Goal: Task Accomplishment & Management: Manage account settings

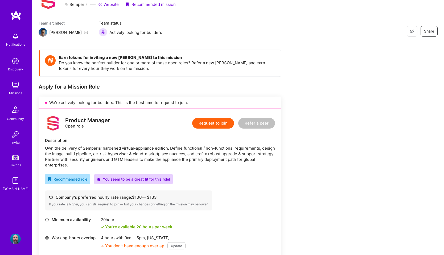
scroll to position [31, 0]
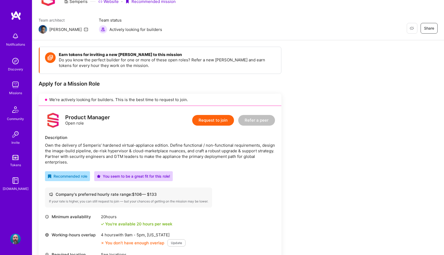
click at [16, 243] on img at bounding box center [15, 238] width 11 height 11
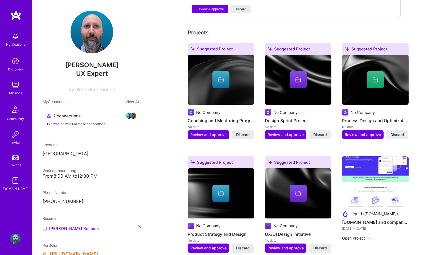
scroll to position [237, 0]
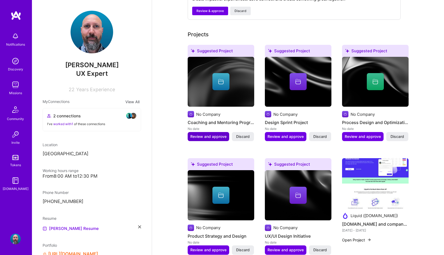
click at [206, 139] on span "Review and approve" at bounding box center [209, 136] width 36 height 5
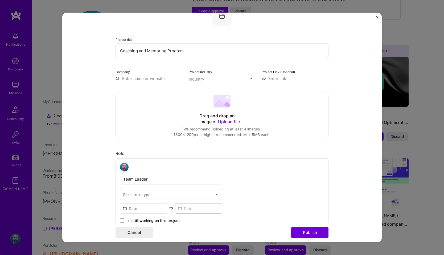
scroll to position [37, 0]
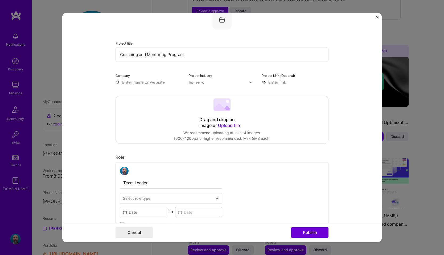
click at [159, 82] on input "text" at bounding box center [149, 82] width 67 height 6
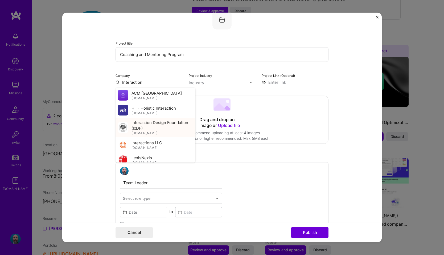
click at [157, 130] on span "Interaction Design Foundation (IxDF)" at bounding box center [163, 125] width 62 height 11
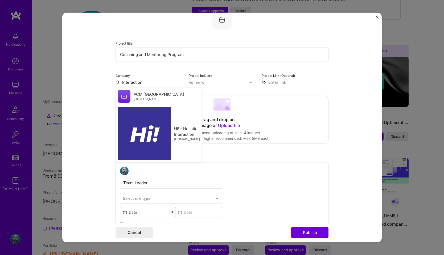
type input "Interaction Design Foundation (IxDF)"
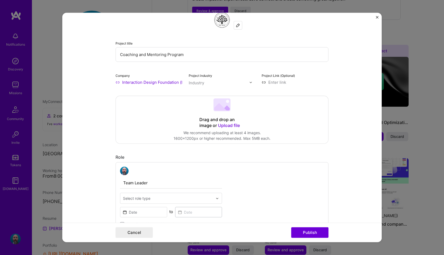
click at [220, 85] on input "text" at bounding box center [219, 83] width 61 height 6
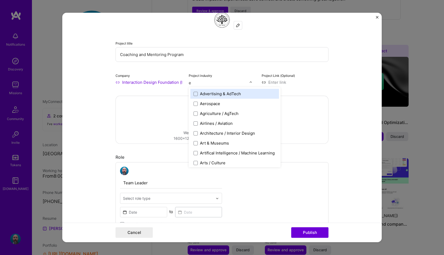
type input "ed"
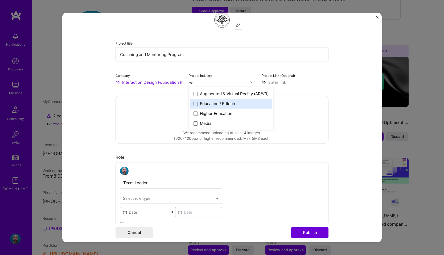
click at [239, 104] on label "Education / Edtech" at bounding box center [231, 104] width 75 height 6
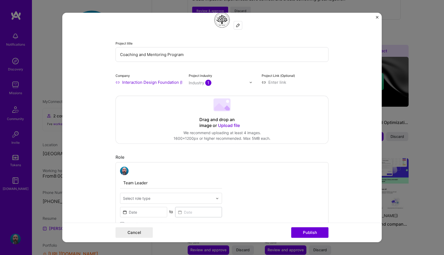
click at [244, 80] on input "text" at bounding box center [219, 83] width 61 height 6
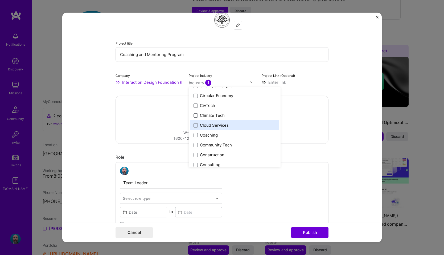
scroll to position [0, 0]
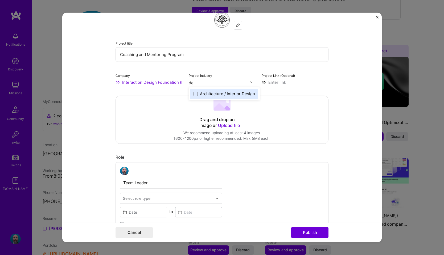
type input "d"
type input "u"
type input "d"
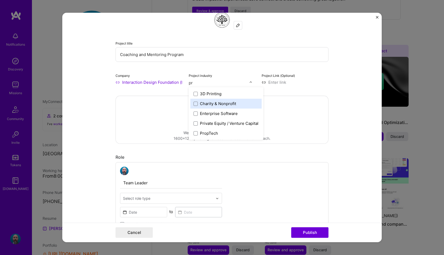
type input "p"
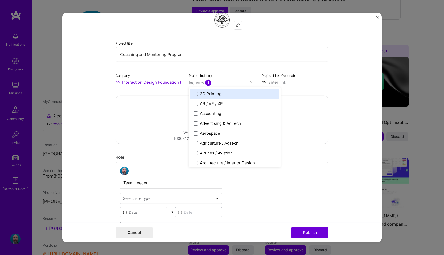
click at [246, 66] on div "Project title Coaching and Mentoring Program Company Interaction Design Foundat…" at bounding box center [222, 47] width 213 height 75
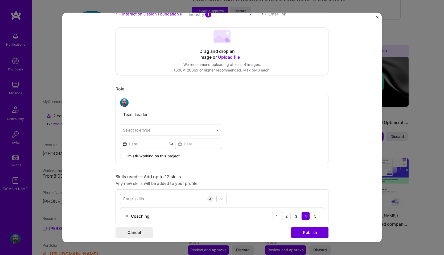
scroll to position [108, 0]
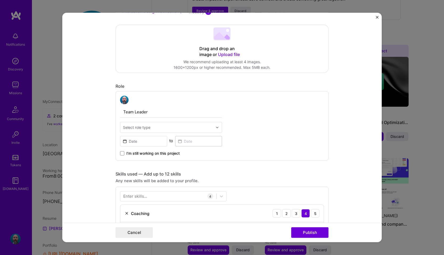
click at [167, 112] on input "Team Leader" at bounding box center [171, 111] width 102 height 11
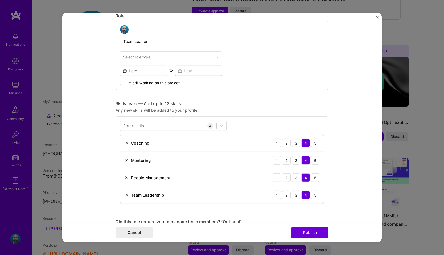
scroll to position [176, 0]
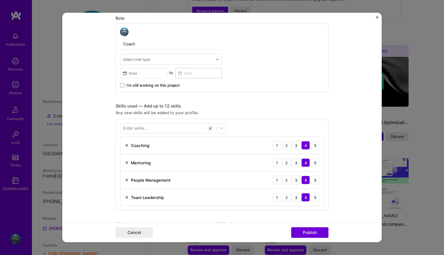
type input "Coach"
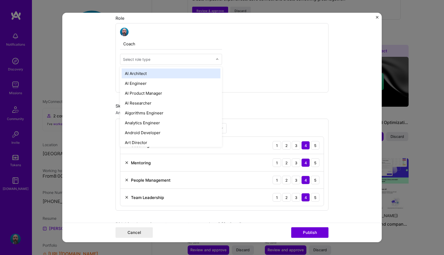
click at [195, 60] on input "text" at bounding box center [168, 59] width 90 height 6
type input "c"
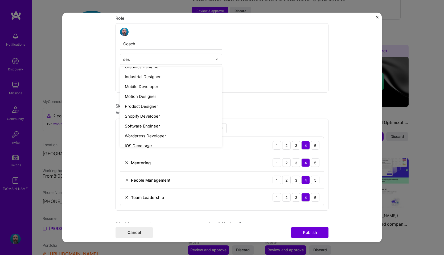
scroll to position [0, 0]
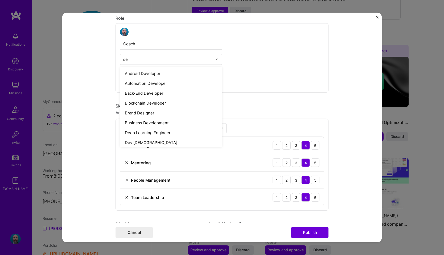
type input "d"
type input "ux"
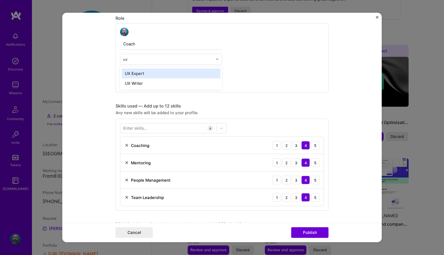
click at [152, 73] on div "UX Expert" at bounding box center [171, 73] width 99 height 10
click at [261, 70] on div "Coach option UX Expert, selected. Select is focused ,type to refine list, press…" at bounding box center [222, 57] width 213 height 69
click at [121, 83] on span at bounding box center [122, 85] width 4 height 4
click at [0, 0] on input "I’m still working on this project" at bounding box center [0, 0] width 0 height 0
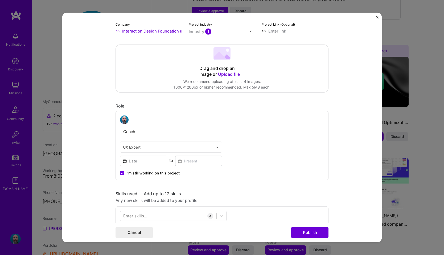
scroll to position [84, 0]
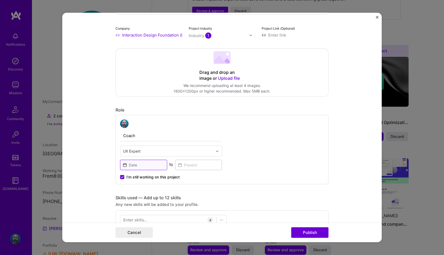
click at [148, 167] on input at bounding box center [143, 165] width 47 height 10
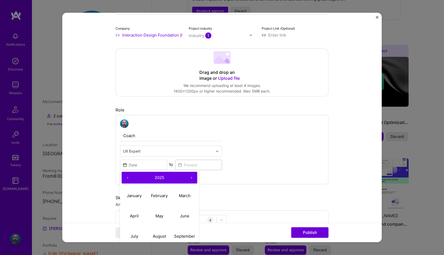
click at [160, 177] on span "2025" at bounding box center [160, 177] width 10 height 5
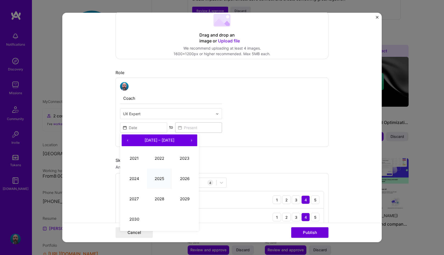
scroll to position [115, 0]
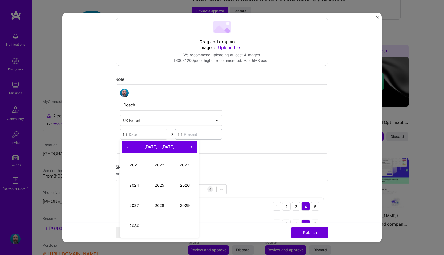
click at [125, 145] on button "‹" at bounding box center [128, 147] width 12 height 12
click at [160, 188] on button "2015" at bounding box center [159, 185] width 25 height 20
click at [137, 167] on abbr "January" at bounding box center [134, 164] width 15 height 5
type input "[DATE]"
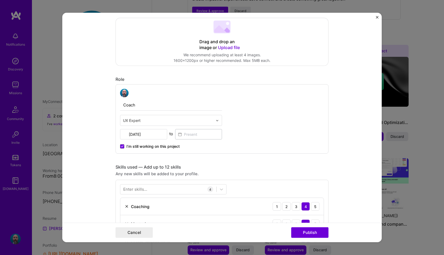
click at [234, 144] on div "Coach UX Expert [DATE] to I’m still working on this project" at bounding box center [222, 118] width 213 height 69
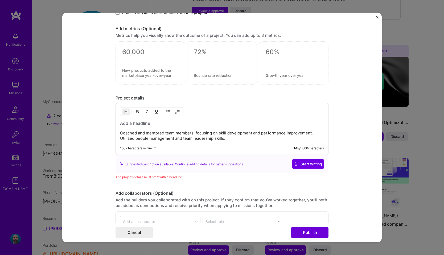
scroll to position [440, 0]
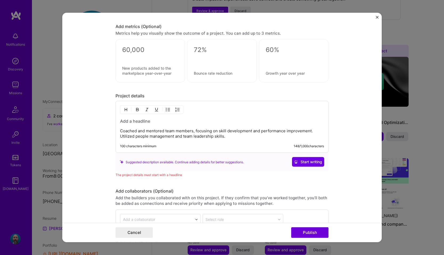
click at [229, 136] on p "Coached and mentored team members, focusing on skill development and performanc…" at bounding box center [222, 133] width 204 height 11
click at [148, 122] on h3 at bounding box center [222, 121] width 204 height 6
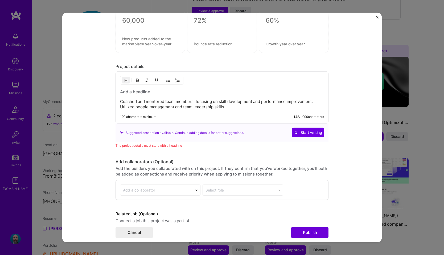
scroll to position [470, 0]
click at [245, 109] on p "Coached and mentored team members, focusing on skill development and performanc…" at bounding box center [222, 103] width 204 height 11
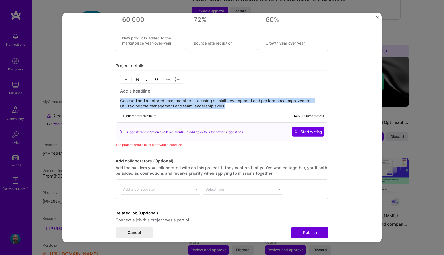
drag, startPoint x: 235, startPoint y: 108, endPoint x: 139, endPoint y: 98, distance: 96.9
click at [139, 98] on div "Coached and mentored team members, focusing on skill development and performanc…" at bounding box center [222, 98] width 204 height 21
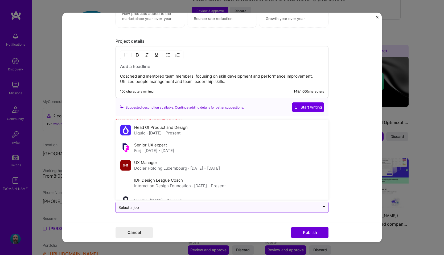
click at [249, 207] on input "text" at bounding box center [218, 207] width 199 height 6
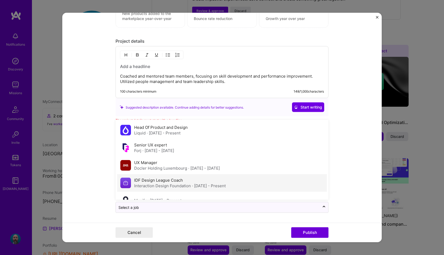
click at [240, 187] on div "IDF Design League Coach Interaction Design Foundation · [DATE] - Present" at bounding box center [222, 183] width 210 height 18
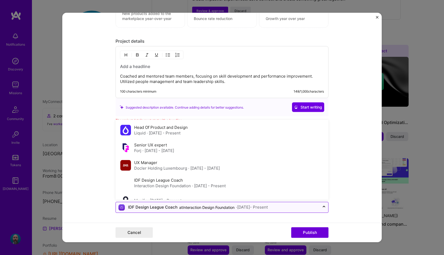
click at [232, 207] on div "at Interaction Design Foundation" at bounding box center [206, 207] width 55 height 6
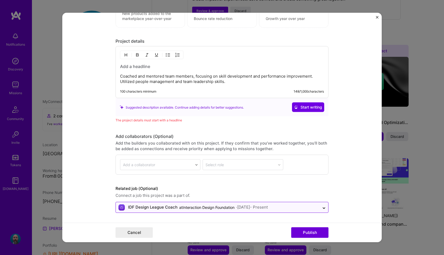
click at [232, 207] on div "at Interaction Design Foundation" at bounding box center [206, 207] width 55 height 6
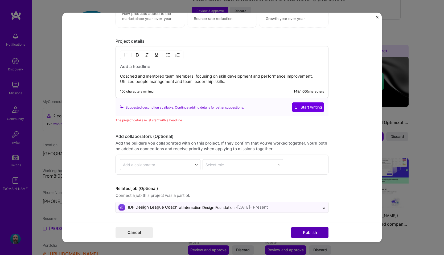
click at [308, 230] on button "Publish" at bounding box center [310, 232] width 37 height 11
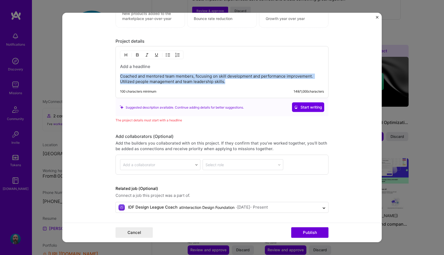
click at [136, 65] on h3 at bounding box center [222, 66] width 204 height 6
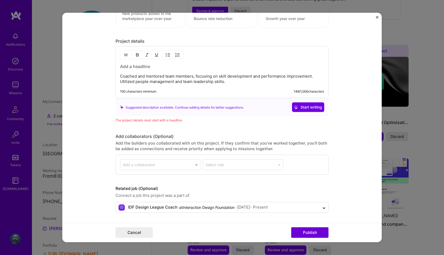
click at [136, 65] on h3 at bounding box center [222, 66] width 204 height 6
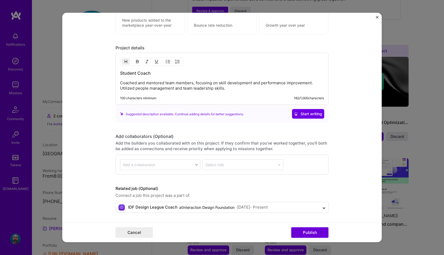
click at [199, 75] on h3 "Student Coach" at bounding box center [222, 73] width 204 height 6
click at [314, 117] on button "Start writing" at bounding box center [308, 114] width 32 height 10
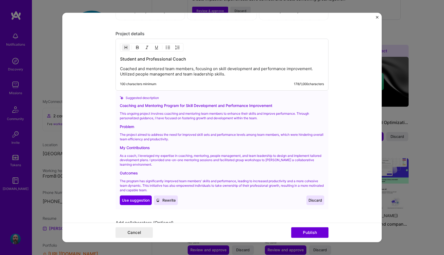
scroll to position [503, 0]
click at [129, 202] on span "Use suggestion" at bounding box center [136, 199] width 28 height 5
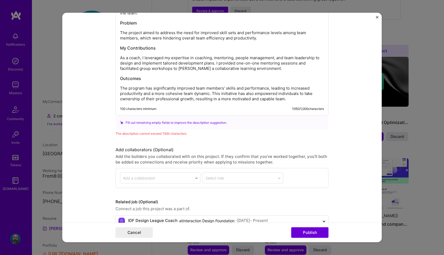
scroll to position [582, 0]
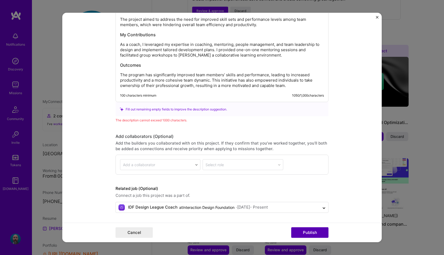
click at [306, 236] on button "Publish" at bounding box center [310, 232] width 37 height 11
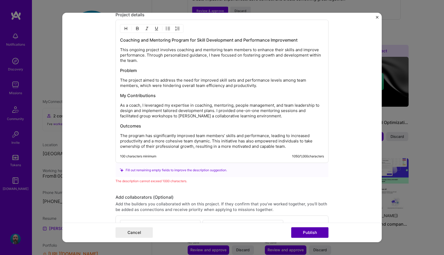
scroll to position [520, 0]
click at [272, 139] on p "The program has significantly improved team members' skills and performance, le…" at bounding box center [222, 141] width 204 height 16
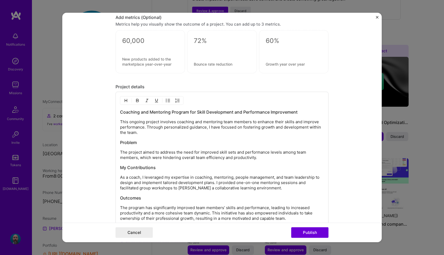
scroll to position [451, 0]
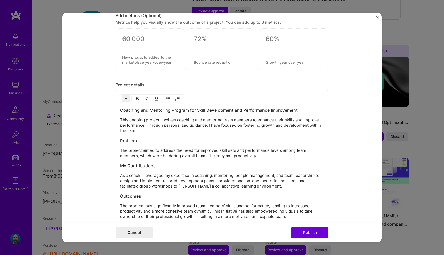
click at [145, 138] on h3 "Problem" at bounding box center [222, 140] width 204 height 6
click at [301, 152] on p "The project aimed to address the need for improved skill sets and performance l…" at bounding box center [222, 153] width 204 height 11
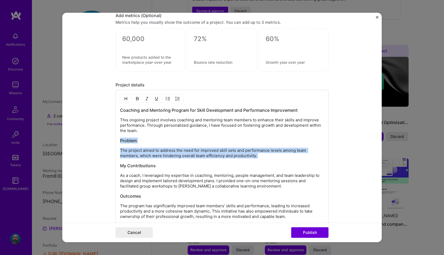
drag, startPoint x: 280, startPoint y: 159, endPoint x: 119, endPoint y: 139, distance: 161.9
click at [119, 139] on div "Coaching and Mentoring Program for Skill Development and Performance Improvemen…" at bounding box center [222, 161] width 213 height 143
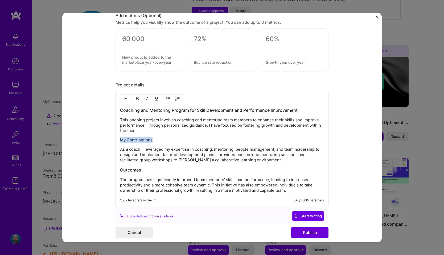
click at [128, 98] on img "button" at bounding box center [126, 98] width 4 height 4
click at [188, 143] on h3 "My Contributions" at bounding box center [222, 140] width 204 height 6
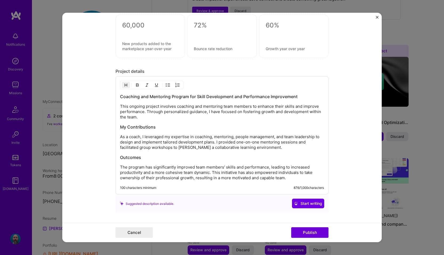
scroll to position [476, 0]
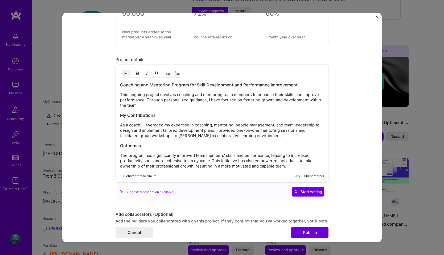
click at [178, 143] on h3 "Outcomes" at bounding box center [222, 146] width 204 height 6
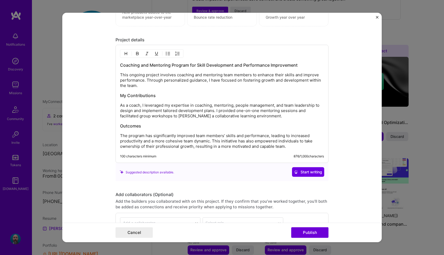
click at [178, 143] on p "The program has significantly improved team members' skills and performance, le…" at bounding box center [222, 141] width 204 height 16
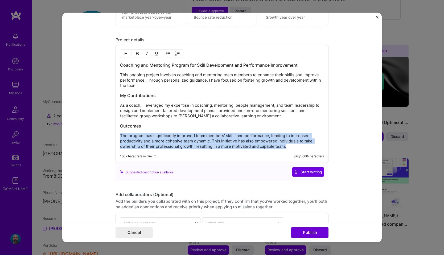
click at [178, 143] on p "The program has significantly improved team members' skills and performance, le…" at bounding box center [222, 141] width 204 height 16
click at [183, 136] on p "The program has significantly improved team members' skills and performance, le…" at bounding box center [222, 141] width 204 height 16
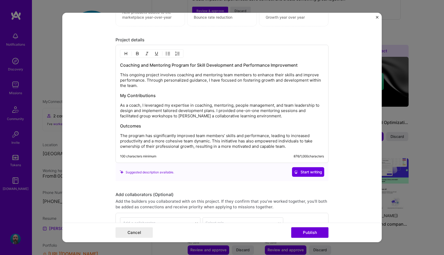
click at [202, 136] on p "The program has significantly improved team members' skills and performance, le…" at bounding box center [222, 141] width 204 height 16
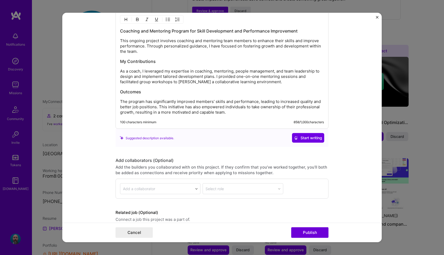
scroll to position [532, 0]
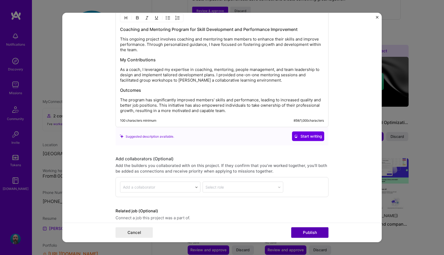
click at [310, 233] on button "Publish" at bounding box center [310, 232] width 37 height 11
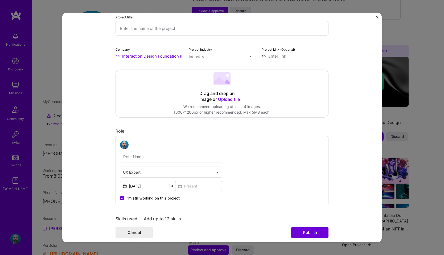
scroll to position [0, 0]
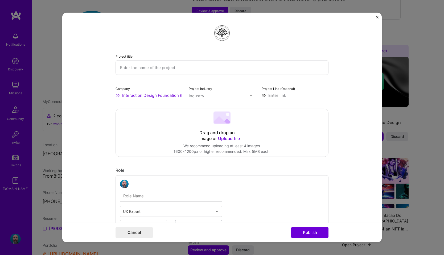
click at [203, 68] on input "text" at bounding box center [222, 67] width 213 height 15
type input "Interaction Design Foundation Coach"
click at [309, 238] on div "Cancel Publish" at bounding box center [222, 231] width 320 height 19
click at [310, 233] on button "Publish" at bounding box center [310, 232] width 37 height 11
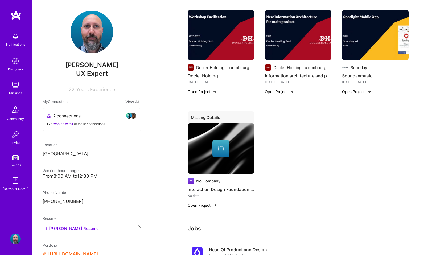
scroll to position [539, 0]
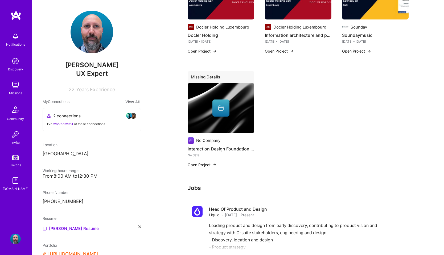
click at [213, 75] on div "Missing Details" at bounding box center [221, 78] width 67 height 14
click at [219, 106] on icon at bounding box center [221, 108] width 6 height 6
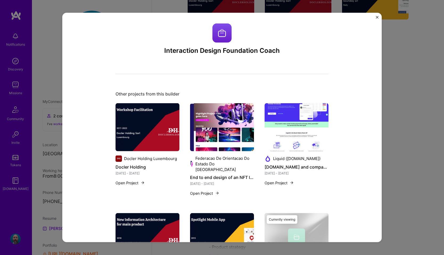
click at [376, 17] on img "Close" at bounding box center [377, 17] width 3 height 3
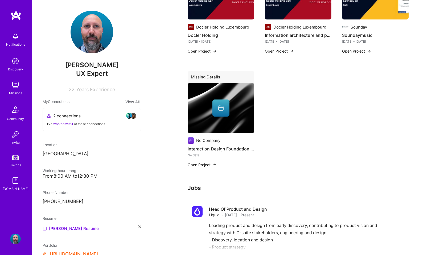
click at [202, 163] on button "Open Project" at bounding box center [202, 165] width 29 height 6
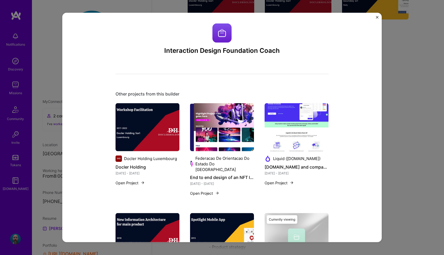
click at [312, 75] on div "Interaction Design Foundation Coach Other projects from this builder Docler Hol…" at bounding box center [222, 162] width 213 height 278
click at [378, 13] on div "Interaction Design Foundation Coach Other projects from this builder Docler Hol…" at bounding box center [222, 127] width 320 height 229
click at [378, 15] on div "Interaction Design Foundation Coach Other projects from this builder Docler Hol…" at bounding box center [222, 127] width 320 height 229
click at [377, 18] on img "Close" at bounding box center [377, 17] width 3 height 3
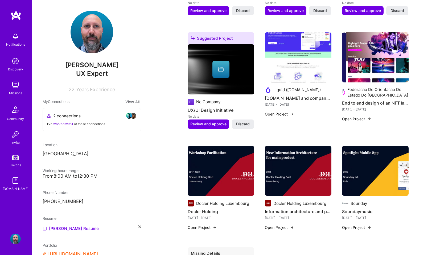
scroll to position [359, 0]
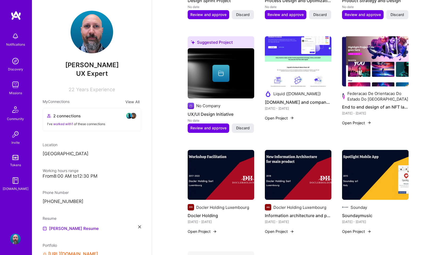
click at [211, 76] on div at bounding box center [221, 73] width 67 height 17
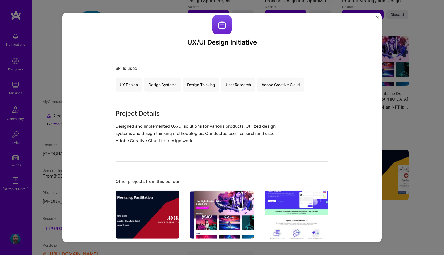
scroll to position [9, 0]
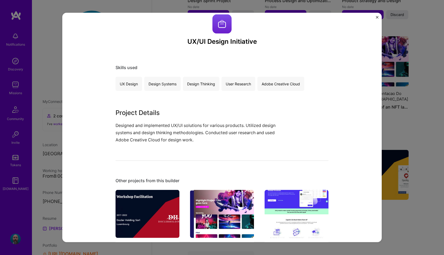
click at [198, 138] on p "Designed and implemented UX/UI solutions for various products. Utilized design …" at bounding box center [202, 133] width 173 height 22
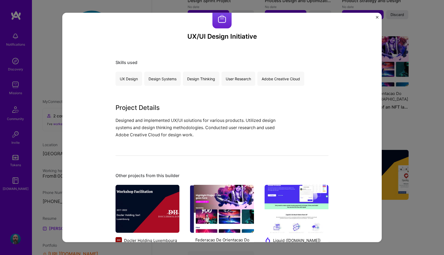
scroll to position [0, 0]
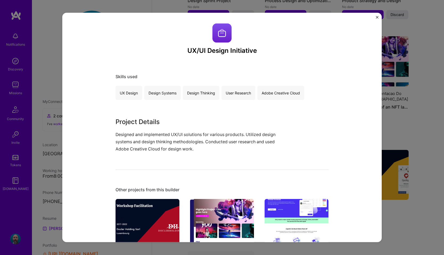
click at [378, 16] on img "Close" at bounding box center [377, 17] width 3 height 3
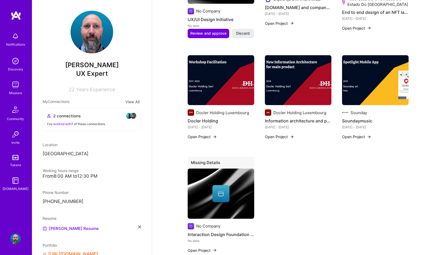
scroll to position [459, 0]
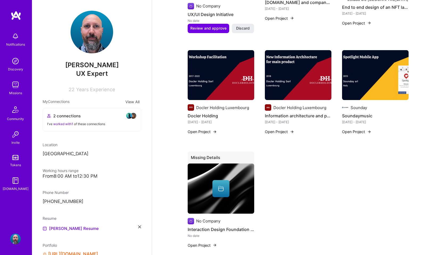
click at [199, 194] on div at bounding box center [221, 188] width 67 height 17
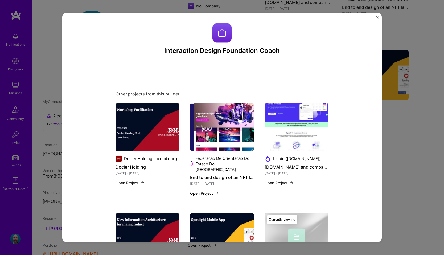
click at [328, 71] on div "Interaction Design Foundation Coach Other projects from this builder Docler Hol…" at bounding box center [222, 162] width 213 height 278
click at [377, 18] on img "Close" at bounding box center [377, 17] width 3 height 3
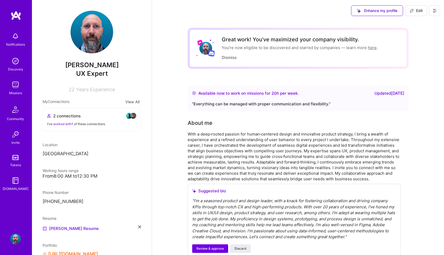
scroll to position [459, 0]
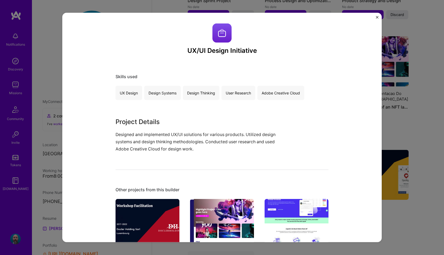
scroll to position [539, 0]
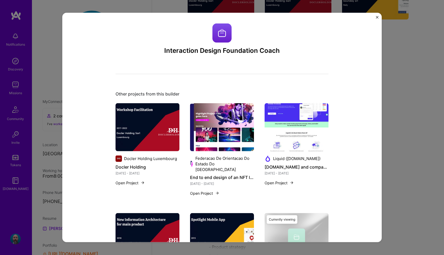
click at [52, 13] on div "Interaction Design Foundation Coach Other projects from this builder Docler Hol…" at bounding box center [222, 127] width 444 height 255
click at [129, 66] on div "Interaction Design Foundation Coach Other projects from this builder Docler Hol…" at bounding box center [222, 162] width 213 height 278
click at [141, 109] on img at bounding box center [148, 127] width 64 height 48
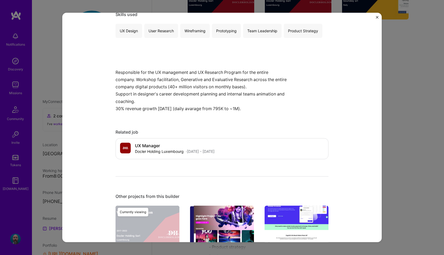
scroll to position [464, 0]
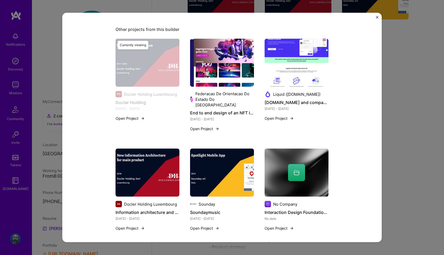
click at [309, 177] on img at bounding box center [297, 172] width 64 height 48
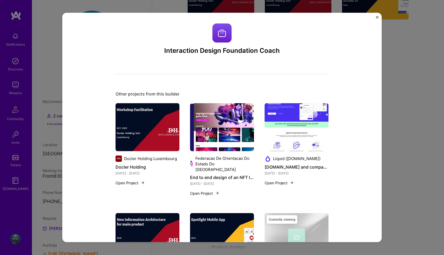
click at [379, 14] on div "Interaction Design Foundation Coach Other projects from this builder Docler Hol…" at bounding box center [222, 127] width 320 height 229
click at [379, 16] on div "Interaction Design Foundation Coach Other projects from this builder Docler Hol…" at bounding box center [222, 127] width 320 height 229
click at [378, 16] on img "Close" at bounding box center [377, 17] width 3 height 3
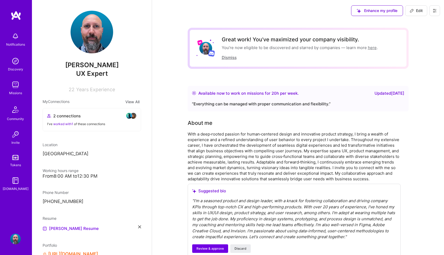
click at [230, 57] on button "Dismiss" at bounding box center [229, 58] width 15 height 6
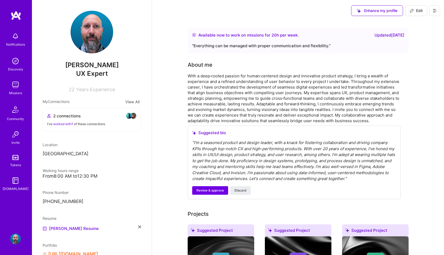
click at [261, 119] on div "With a deep‐rooted passion for human‐centered design and innovative product str…" at bounding box center [294, 98] width 213 height 50
click at [120, 77] on div "UX Expert" at bounding box center [92, 73] width 99 height 9
click at [104, 55] on div "[PERSON_NAME] UX Expert 22 Years Experience" at bounding box center [92, 52] width 99 height 82
click at [421, 12] on span "Edit" at bounding box center [416, 10] width 13 height 5
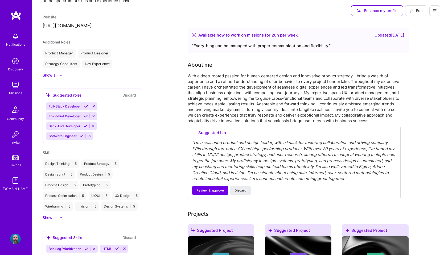
select select "LU"
select select "Right Now"
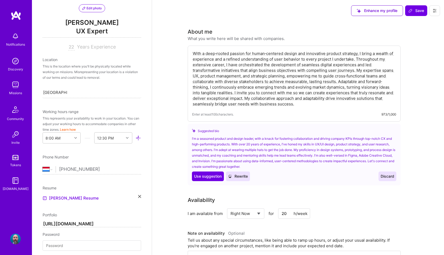
scroll to position [0, 0]
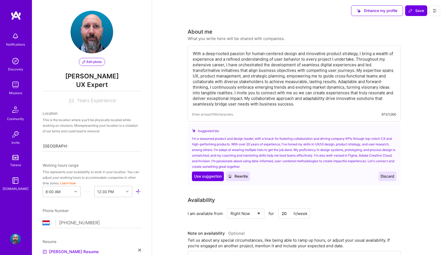
click at [94, 86] on span "UX Expert" at bounding box center [92, 85] width 99 height 11
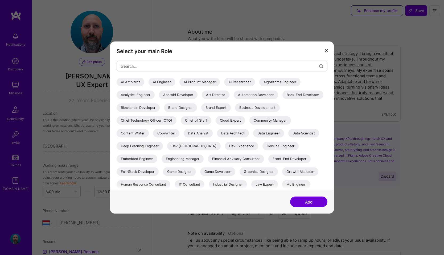
click at [208, 83] on div "AI Product Manager" at bounding box center [200, 82] width 41 height 9
click at [304, 200] on button "Add" at bounding box center [308, 201] width 37 height 11
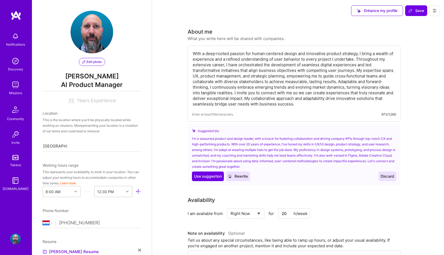
click at [117, 84] on span "AI Product Manager" at bounding box center [92, 85] width 99 height 11
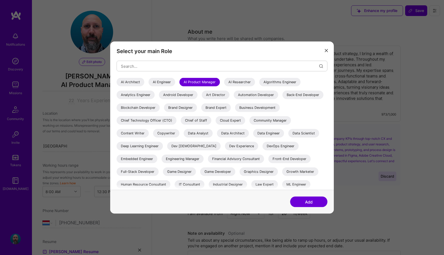
click at [307, 203] on button "Add" at bounding box center [308, 201] width 37 height 11
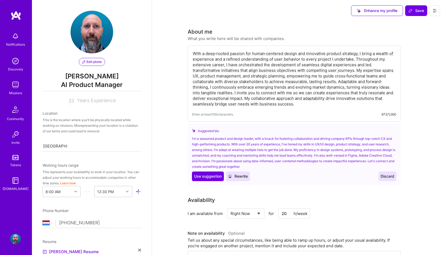
click at [260, 98] on textarea "With a deep‐rooted passion for human‐centered design and innovative product str…" at bounding box center [294, 78] width 204 height 57
click at [309, 106] on textarea "With a deep‐rooted passion for human‐centered design and innovative product str…" at bounding box center [294, 78] width 204 height 57
click at [244, 176] on span "Rewrite" at bounding box center [238, 175] width 20 height 5
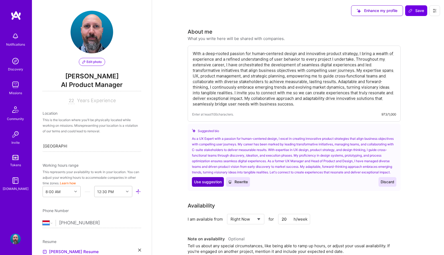
click at [217, 184] on span "Use suggestion" at bounding box center [208, 181] width 28 height 5
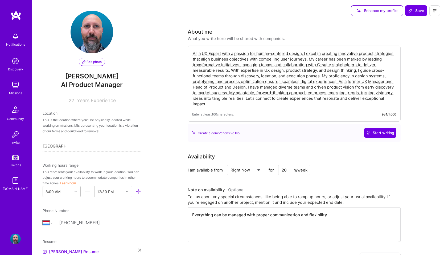
click at [260, 111] on div "As a UX Expert with a passion for human-centered design, I excel in creating in…" at bounding box center [294, 84] width 213 height 76
click at [242, 106] on textarea "As a UX Expert with a passion for human-centered design, I excel in creating in…" at bounding box center [294, 78] width 204 height 57
drag, startPoint x: 242, startPoint y: 106, endPoint x: 173, endPoint y: 51, distance: 88.2
click at [244, 106] on textarea "As a UX Expert with a passion for human-centered design, I excel in creating in…" at bounding box center [294, 78] width 204 height 57
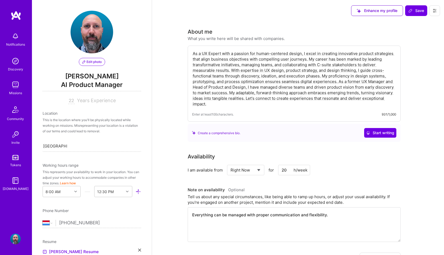
click at [264, 105] on textarea "As a UX Expert with a passion for human-centered design, I excel in creating in…" at bounding box center [294, 78] width 204 height 57
paste textarea "I help teams transform vision into validated, scalable digital products. Former…"
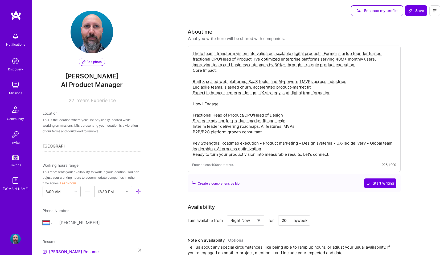
click at [237, 74] on textarea "I help teams transform vision into validated, scalable digital products. Former…" at bounding box center [294, 103] width 204 height 107
click at [324, 54] on textarea "I help teams transform vision into validated, scalable digital products. Former…" at bounding box center [294, 103] width 204 height 107
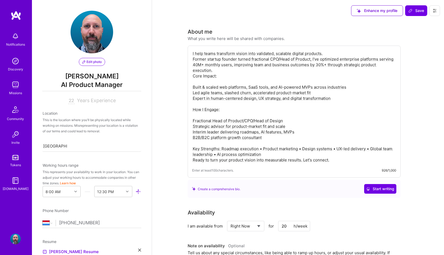
click at [240, 70] on textarea "I help teams transform vision into validated, scalable digital products. Former…" at bounding box center [294, 106] width 204 height 113
click at [236, 60] on textarea "I help teams transform vision into validated, scalable digital products. Former…" at bounding box center [294, 106] width 204 height 113
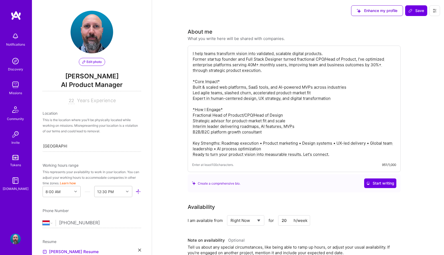
click at [193, 87] on textarea "I help teams transform vision into validated, scalable digital products. Former…" at bounding box center [294, 103] width 204 height 107
click at [208, 92] on textarea "I help teams transform vision into validated, scalable digital products. Former…" at bounding box center [294, 103] width 204 height 107
click at [346, 99] on textarea "I help teams transform vision into validated, scalable digital products. Former…" at bounding box center [294, 103] width 204 height 107
click at [352, 98] on textarea "I help teams transform vision into validated, scalable digital products. Former…" at bounding box center [294, 103] width 204 height 107
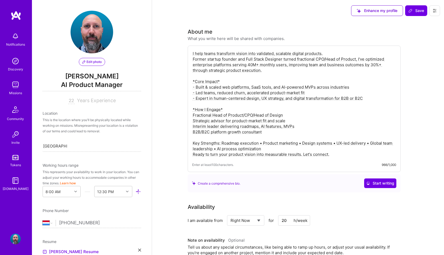
click at [352, 98] on textarea "I help teams transform vision into validated, scalable digital products. Former…" at bounding box center [294, 103] width 204 height 107
click at [216, 126] on textarea "I help teams transform vision into validated, scalable digital products. Former…" at bounding box center [294, 103] width 204 height 107
click at [221, 126] on textarea "I help teams transform vision into validated, scalable digital products. Former…" at bounding box center [294, 103] width 204 height 107
click at [222, 144] on textarea "I help teams transform vision into validated, scalable digital products. Former…" at bounding box center [294, 103] width 204 height 107
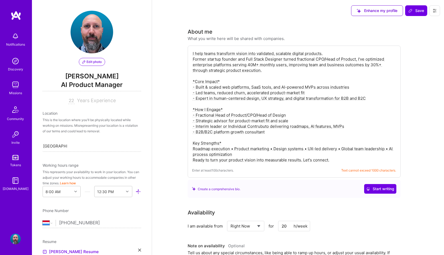
click at [253, 157] on textarea "I help teams transform vision into validated, scalable digital products. Former…" at bounding box center [294, 106] width 204 height 113
click at [264, 132] on textarea "I help teams transform vision into validated, scalable digital products. Former…" at bounding box center [294, 106] width 204 height 113
click at [275, 67] on textarea "I help teams transform vision into validated, scalable digital products. Former…" at bounding box center [294, 106] width 204 height 113
click at [215, 59] on textarea "I help teams transform vision into validated, scalable digital products. Former…" at bounding box center [294, 106] width 204 height 113
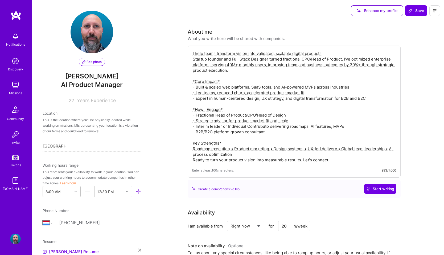
click at [289, 65] on textarea "I help teams transform vision into validated, scalable digital products. Startu…" at bounding box center [294, 106] width 204 height 113
click at [193, 149] on textarea "I help teams transform vision into validated, scalable digital products. Startu…" at bounding box center [294, 106] width 204 height 113
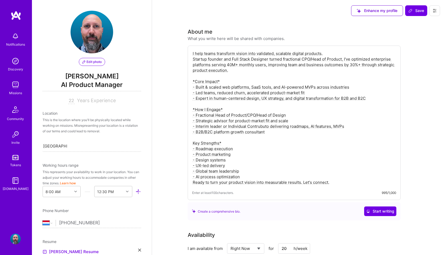
click at [243, 169] on textarea "I help teams transform vision into validated, scalable digital products. Startu…" at bounding box center [294, 117] width 204 height 135
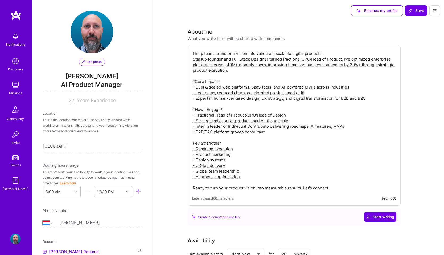
click at [250, 75] on textarea "I help teams transform vision into validated, scalable digital products. Startu…" at bounding box center [294, 120] width 204 height 141
click at [248, 70] on textarea "I help teams transform vision into validated, scalable digital products. Startu…" at bounding box center [294, 120] width 204 height 141
click at [227, 66] on textarea "I help teams transform vision into validated, scalable digital products. Startu…" at bounding box center [294, 120] width 204 height 141
type textarea "I help teams transform vision into validated, scalable digital products. Startu…"
click at [260, 74] on textarea "I help teams transform vision into validated, scalable digital products. Startu…" at bounding box center [294, 120] width 204 height 141
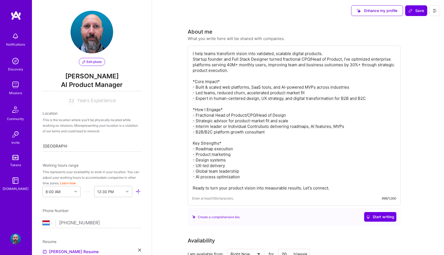
click at [258, 72] on textarea "I help teams transform vision into validated, scalable digital products. Startu…" at bounding box center [294, 120] width 204 height 141
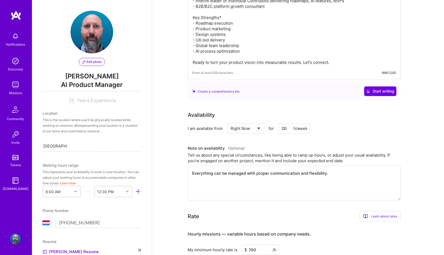
scroll to position [128, 0]
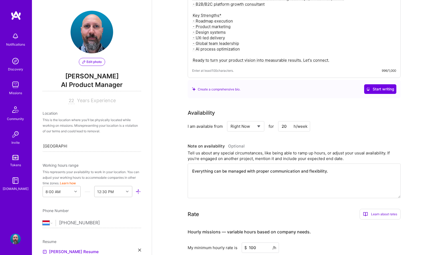
click at [329, 172] on textarea "Everything can be managed with proper communication and flexibility." at bounding box center [294, 180] width 213 height 35
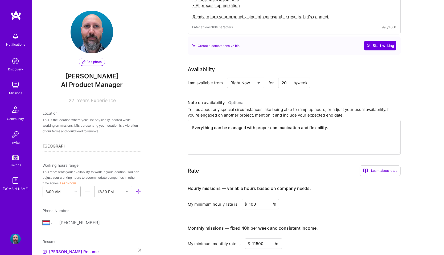
scroll to position [174, 0]
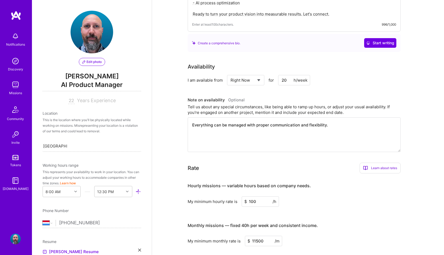
click at [287, 81] on input "20" at bounding box center [294, 80] width 32 height 10
click at [303, 130] on textarea "Everything can be managed with proper communication and flexibility." at bounding box center [294, 134] width 213 height 35
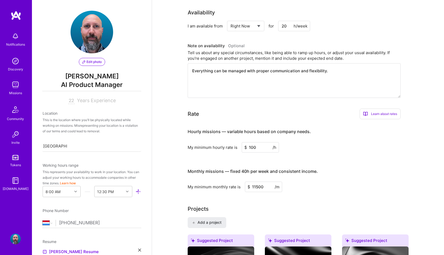
scroll to position [243, 0]
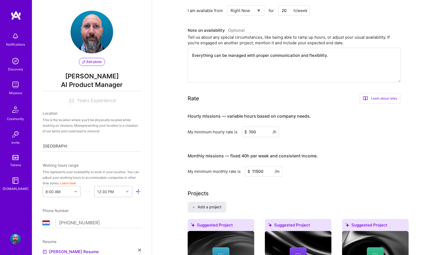
click at [253, 132] on input "100" at bounding box center [260, 132] width 37 height 10
click at [342, 140] on div "Hourly missions — variable hours based on company needs. My minimum hourly rate…" at bounding box center [294, 142] width 213 height 68
click at [257, 173] on input "11500" at bounding box center [263, 171] width 37 height 10
click at [256, 172] on input "15000" at bounding box center [263, 171] width 37 height 10
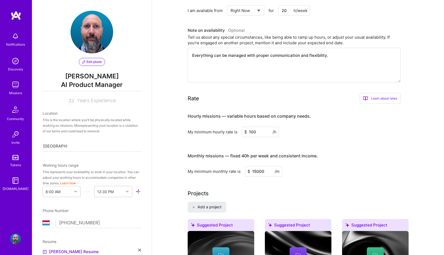
click at [255, 173] on input "15000" at bounding box center [263, 171] width 37 height 10
click at [301, 173] on div "My minimum monthly rate is $ 15000 /m" at bounding box center [294, 171] width 213 height 10
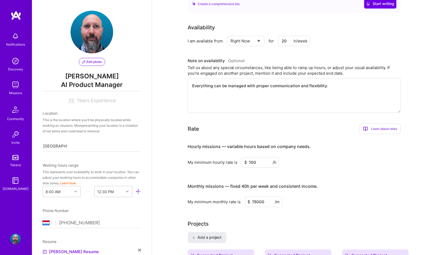
scroll to position [216, 0]
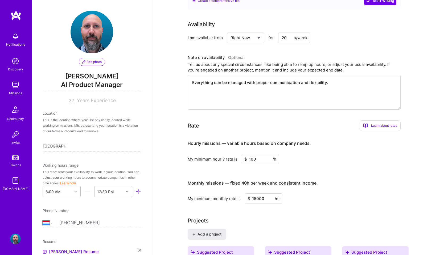
click at [256, 199] on input "15000" at bounding box center [263, 198] width 37 height 10
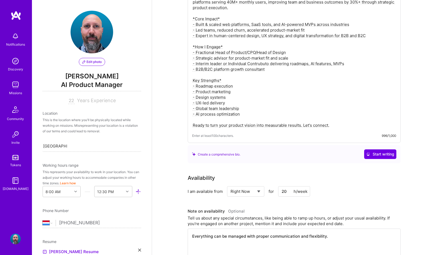
scroll to position [0, 0]
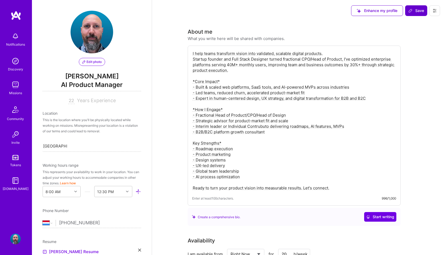
type input "18000"
click at [421, 11] on span "Save" at bounding box center [417, 10] width 16 height 5
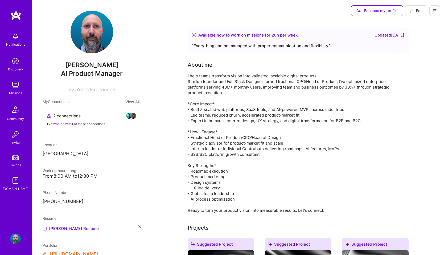
click at [416, 11] on span "Edit" at bounding box center [416, 10] width 13 height 5
select select "LU"
select select "Right Now"
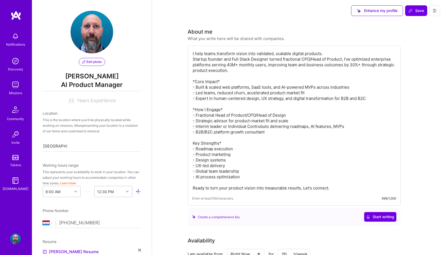
scroll to position [283, 0]
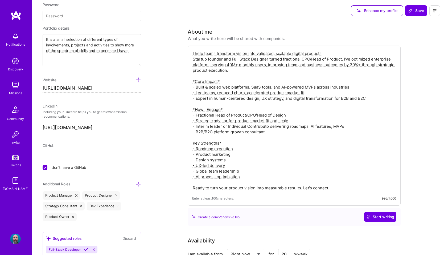
click at [263, 126] on textarea "I help teams transform vision into validated, scalable digital products. Startu…" at bounding box center [294, 120] width 204 height 141
click at [276, 156] on textarea "I help teams transform vision into validated, scalable digital products. Startu…" at bounding box center [294, 120] width 204 height 141
type textarea "I help teams transform vision into validated, scalable digital products. Startu…"
click at [416, 11] on span "Save" at bounding box center [417, 10] width 16 height 5
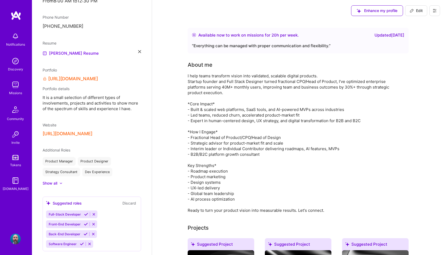
scroll to position [0, 0]
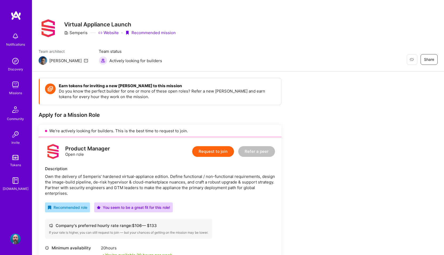
scroll to position [31, 0]
